Goal: Task Accomplishment & Management: Complete application form

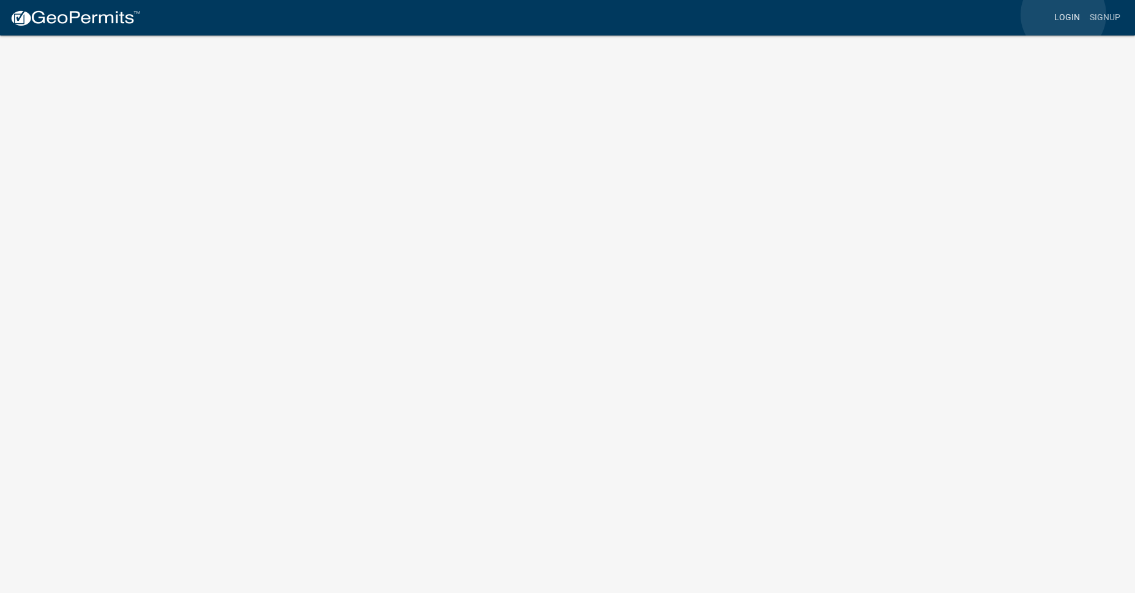
click at [1064, 15] on link "Login" at bounding box center [1067, 17] width 35 height 23
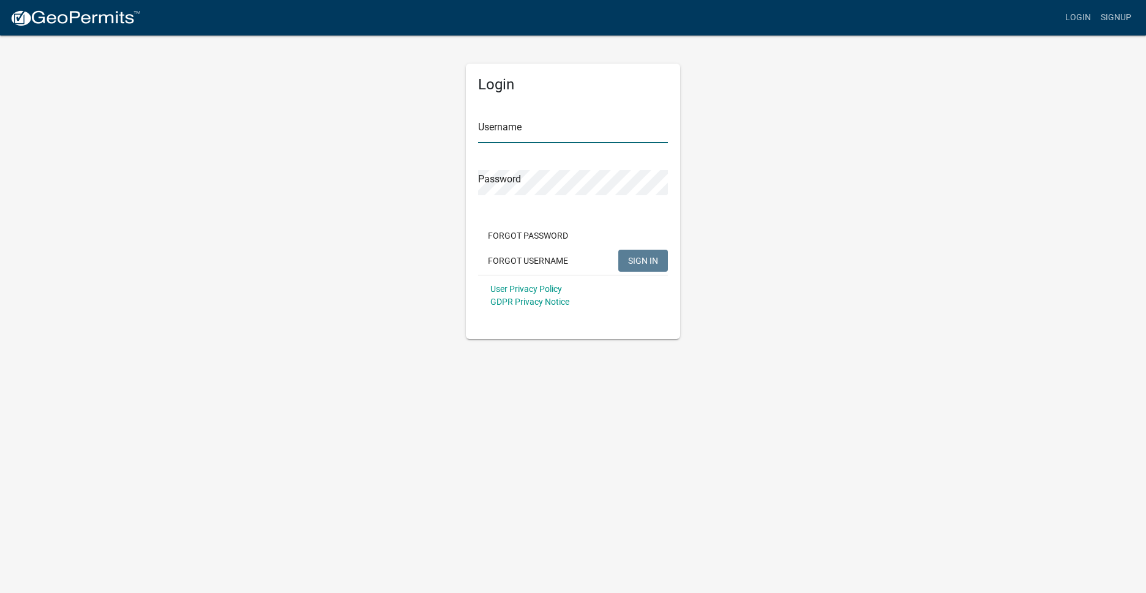
type input "Jamaster10"
click at [640, 263] on span "SIGN IN" at bounding box center [643, 260] width 30 height 10
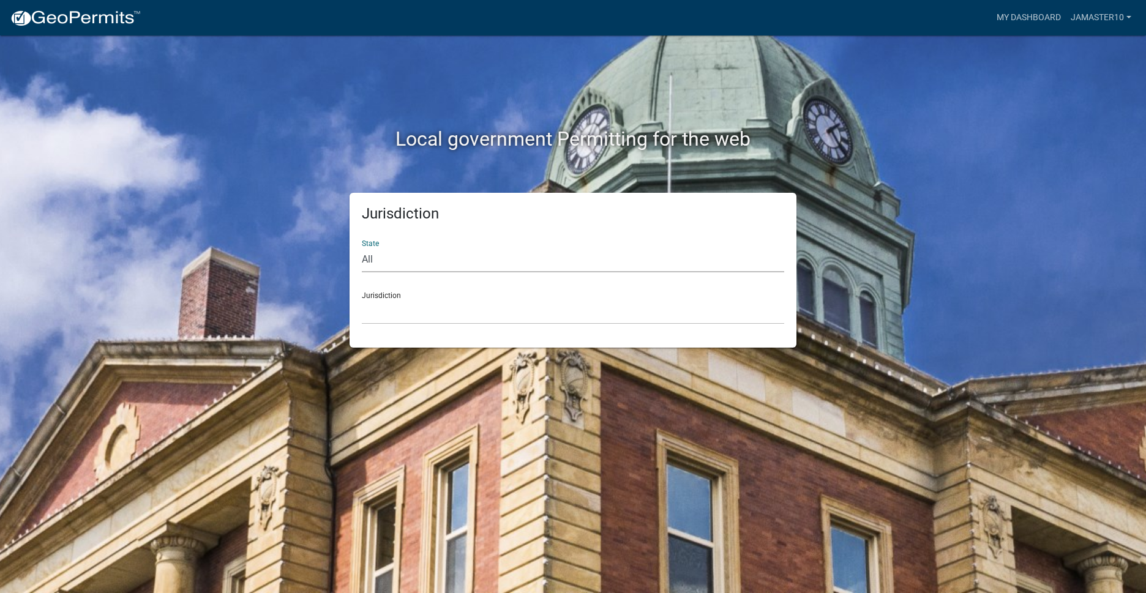
click at [409, 264] on select "All [US_STATE] [US_STATE] [US_STATE] [US_STATE] [US_STATE] [US_STATE] [US_STATE…" at bounding box center [573, 259] width 422 height 25
select select "[US_STATE]"
click at [362, 247] on select "All [US_STATE] [US_STATE] [US_STATE] [US_STATE] [US_STATE] [US_STATE] [US_STATE…" at bounding box center [573, 259] width 422 height 25
click at [392, 317] on select "City of [GEOGRAPHIC_DATA], [US_STATE] City of [GEOGRAPHIC_DATA], [US_STATE] Cit…" at bounding box center [573, 311] width 422 height 25
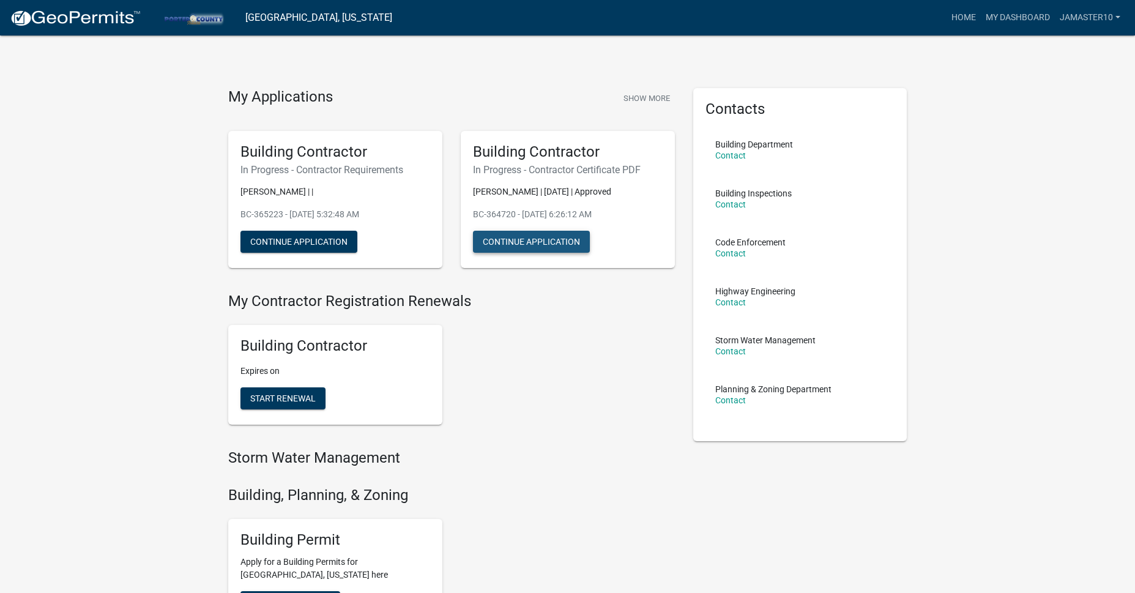
click at [562, 243] on button "Continue Application" at bounding box center [531, 242] width 117 height 22
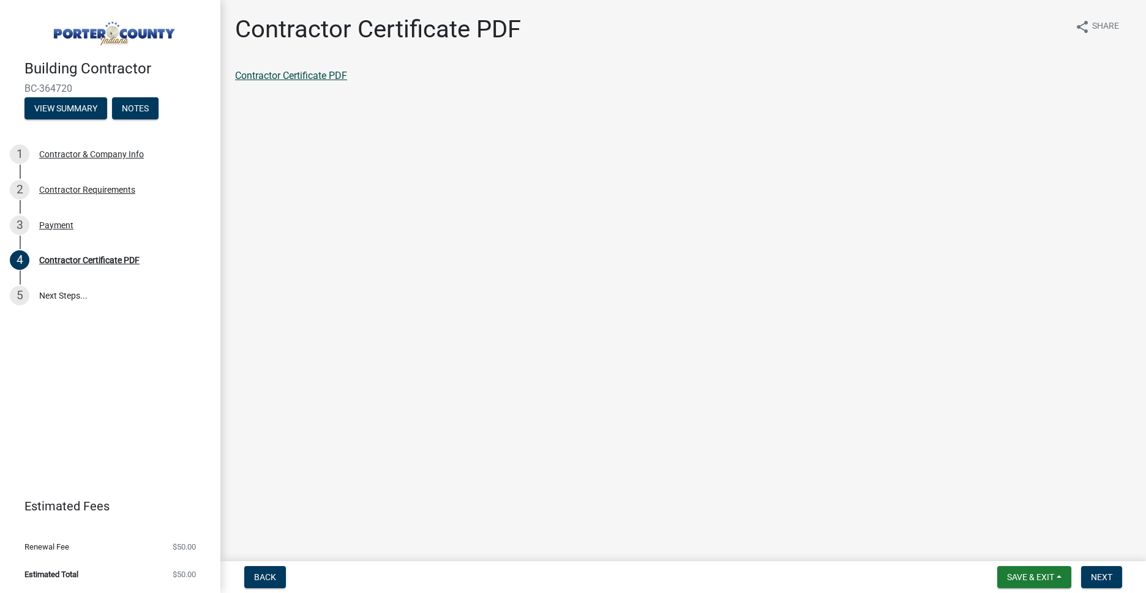
click at [310, 73] on link "Contractor Certificate PDF" at bounding box center [291, 76] width 112 height 12
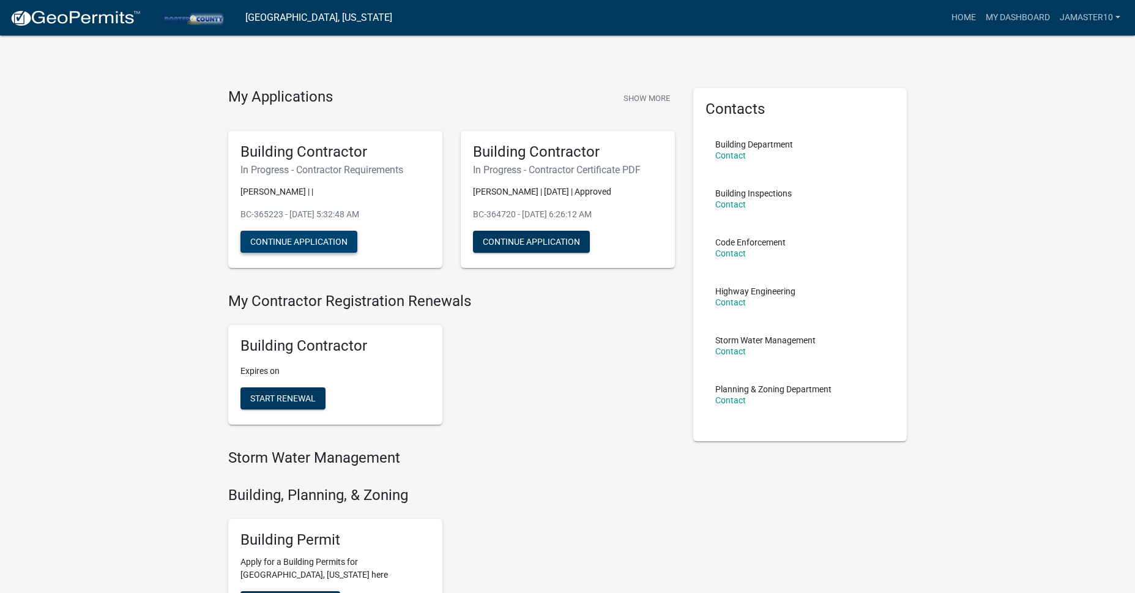
click at [286, 246] on button "Continue Application" at bounding box center [299, 242] width 117 height 22
